Goal: Information Seeking & Learning: Learn about a topic

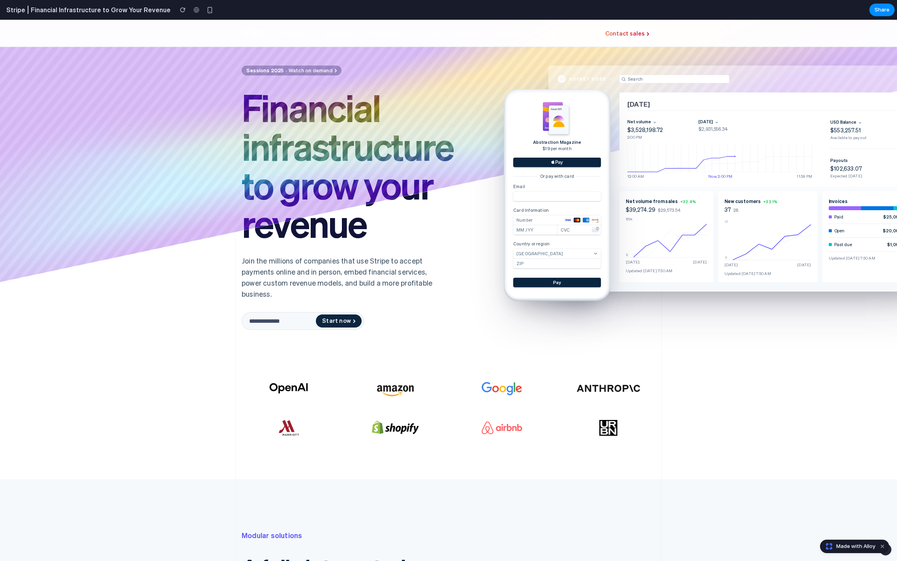
click at [427, 32] on link "Crypto" at bounding box center [430, 32] width 33 height 17
click at [426, 34] on link "Crypto" at bounding box center [430, 32] width 33 height 17
click at [456, 37] on link "Startups" at bounding box center [466, 32] width 39 height 17
click at [370, 27] on button "Developers" at bounding box center [389, 32] width 50 height 17
click at [371, 35] on span "Developers" at bounding box center [385, 32] width 33 height 9
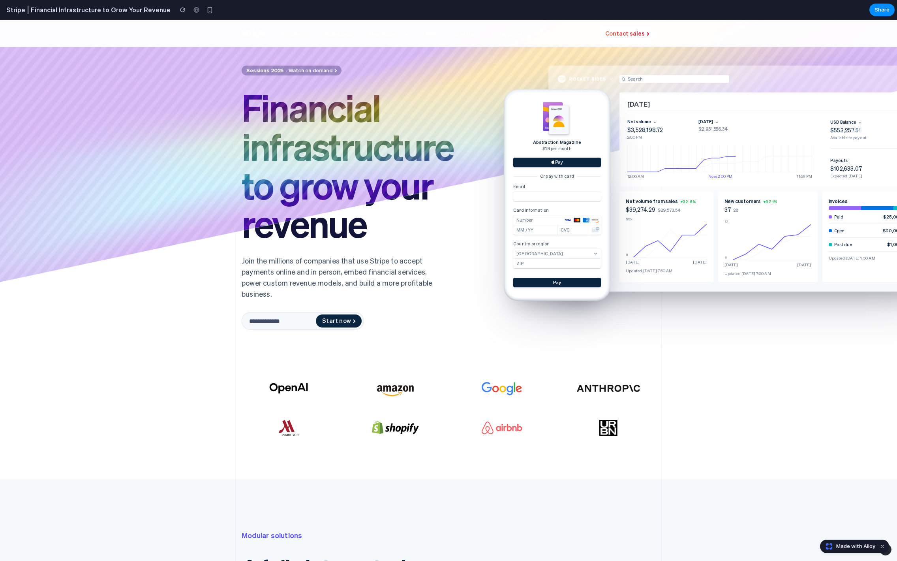
click at [432, 35] on link "Crypto" at bounding box center [430, 32] width 33 height 17
